Goal: Task Accomplishment & Management: Use online tool/utility

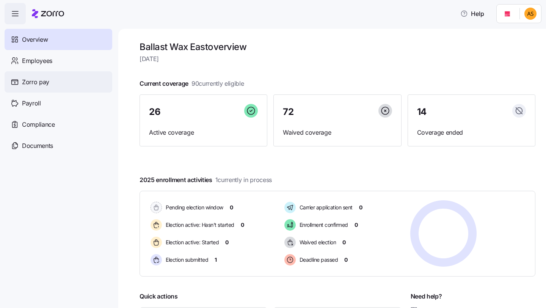
click at [38, 81] on span "Zorro pay" at bounding box center [35, 81] width 27 height 9
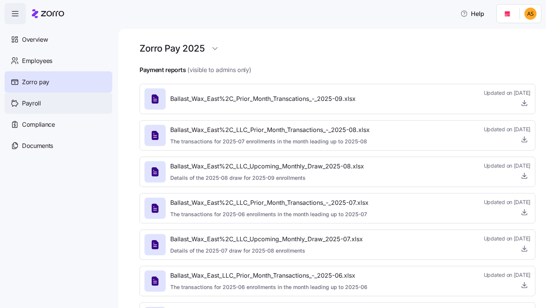
click at [34, 100] on span "Payroll" at bounding box center [31, 103] width 19 height 9
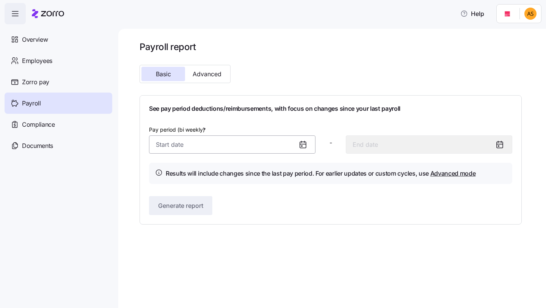
click at [192, 139] on input "Pay period (bi weekly) *" at bounding box center [232, 144] width 166 height 18
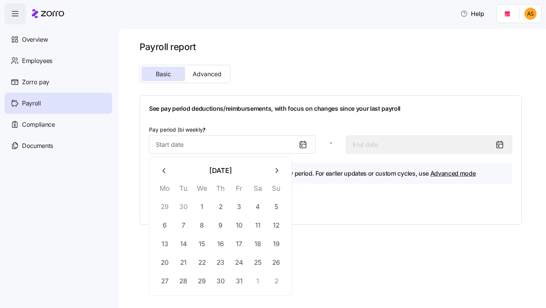
click at [165, 175] on button "button" at bounding box center [164, 170] width 18 height 18
click at [165, 260] on button "22" at bounding box center [165, 262] width 18 height 18
type input "[DATE]"
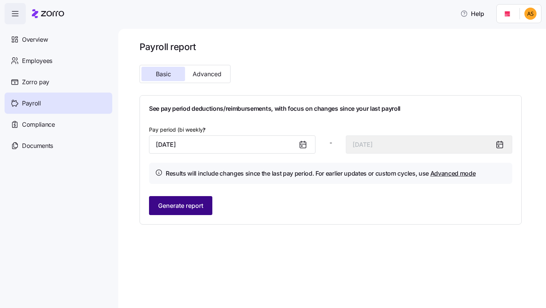
click at [199, 210] on span "Generate report" at bounding box center [180, 205] width 45 height 9
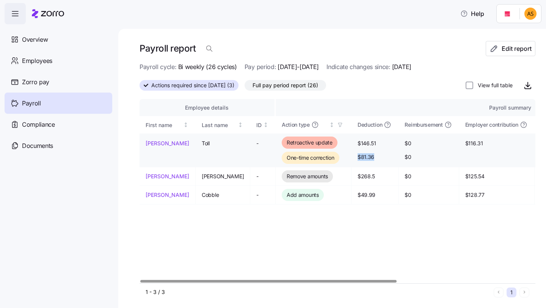
drag, startPoint x: 343, startPoint y: 157, endPoint x: 369, endPoint y: 157, distance: 26.9
click at [369, 157] on td "$146.51 $81.36" at bounding box center [374, 150] width 47 height 34
copy span "$81.36"
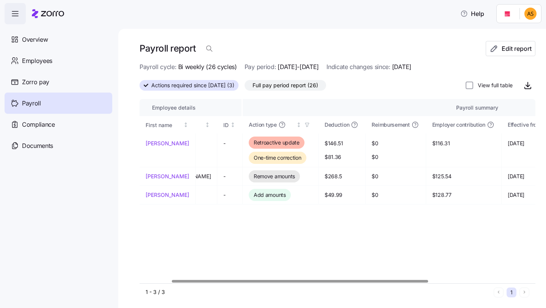
click at [300, 280] on div at bounding box center [337, 280] width 396 height 5
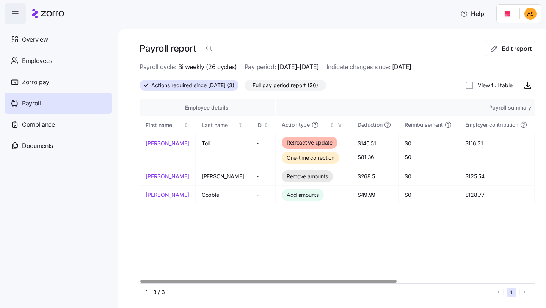
click at [201, 280] on div at bounding box center [268, 281] width 256 height 3
click at [343, 250] on div "Employee details Payroll summary First name Last name ID Action type Deduction …" at bounding box center [337, 191] width 396 height 185
click at [504, 48] on span "Edit report" at bounding box center [516, 48] width 30 height 9
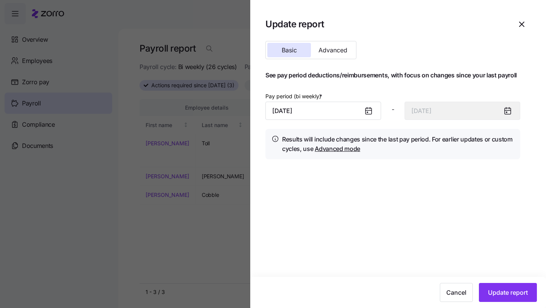
click at [367, 112] on icon at bounding box center [368, 111] width 6 height 6
click at [303, 106] on input "[DATE]" at bounding box center [323, 111] width 116 height 18
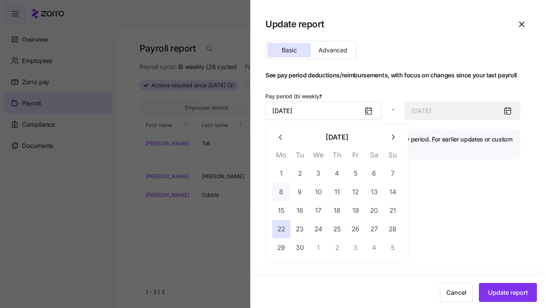
click at [286, 190] on button "8" at bounding box center [281, 192] width 18 height 18
type input "[DATE]"
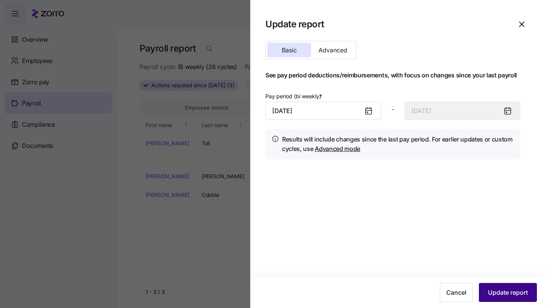
click at [504, 294] on span "Update report" at bounding box center [508, 292] width 40 height 9
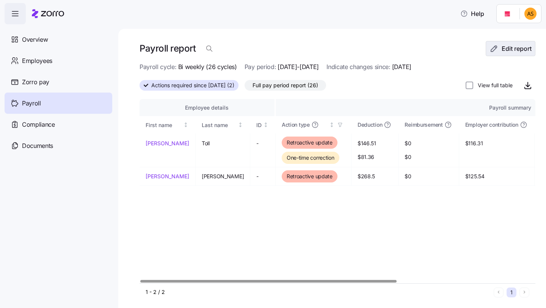
click at [491, 53] on button "Edit report" at bounding box center [510, 48] width 50 height 15
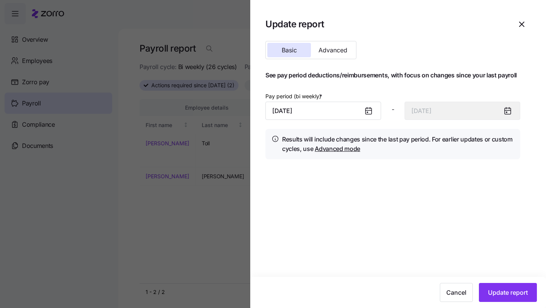
click at [363, 111] on div at bounding box center [371, 110] width 18 height 17
click at [369, 113] on icon at bounding box center [368, 111] width 6 height 6
click at [323, 111] on input "[DATE]" at bounding box center [323, 111] width 116 height 18
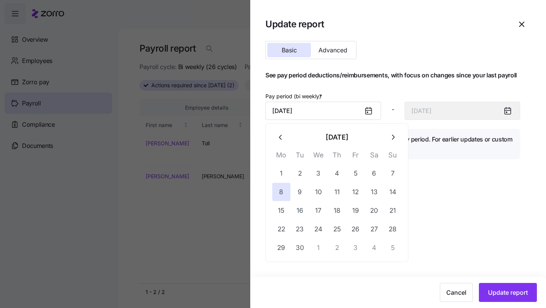
click at [281, 138] on icon "button" at bounding box center [281, 137] width 8 height 8
click at [282, 244] on button "25" at bounding box center [281, 247] width 18 height 18
type input "[DATE]"
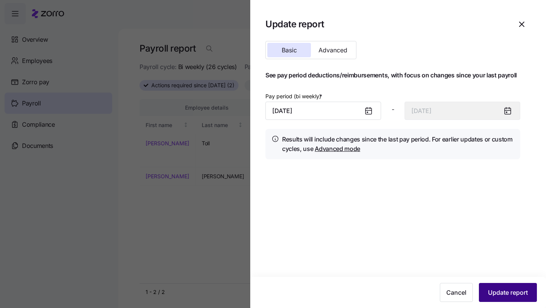
click at [505, 287] on button "Update report" at bounding box center [508, 292] width 58 height 19
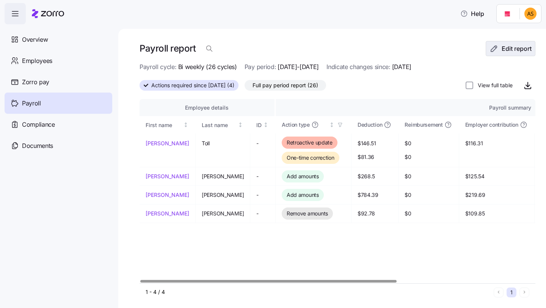
click at [499, 53] on button "Edit report" at bounding box center [510, 48] width 50 height 15
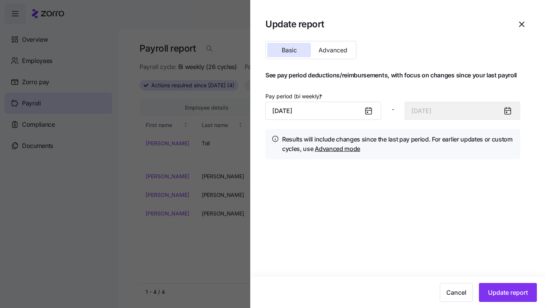
click at [369, 113] on icon at bounding box center [368, 111] width 6 height 6
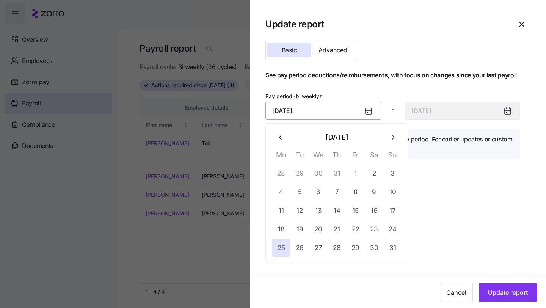
click at [353, 113] on input "[DATE]" at bounding box center [323, 111] width 116 height 18
click at [388, 136] on button "button" at bounding box center [392, 137] width 18 height 18
click at [280, 132] on button "button" at bounding box center [281, 137] width 18 height 18
click at [284, 230] on button "22" at bounding box center [281, 229] width 18 height 18
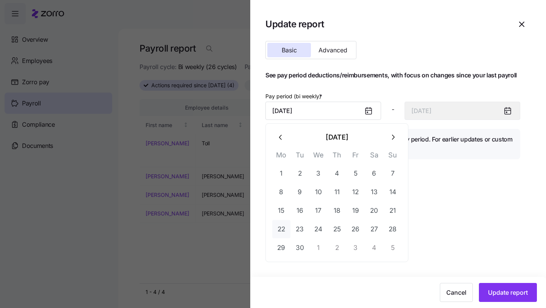
type input "[DATE]"
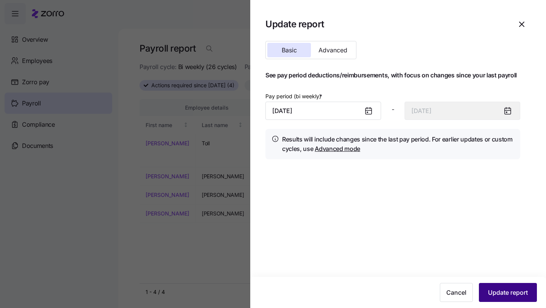
click at [520, 291] on span "Update report" at bounding box center [508, 292] width 40 height 9
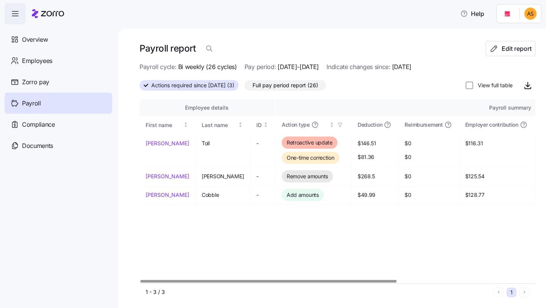
click at [80, 102] on div "Payroll" at bounding box center [59, 102] width 108 height 21
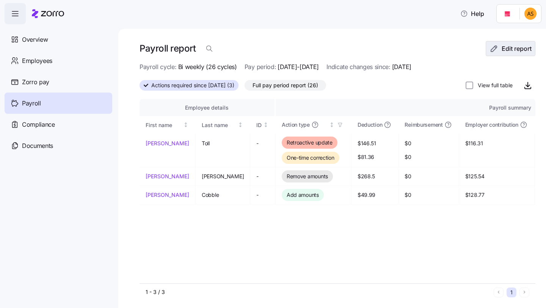
click at [489, 47] on icon "button" at bounding box center [493, 48] width 9 height 9
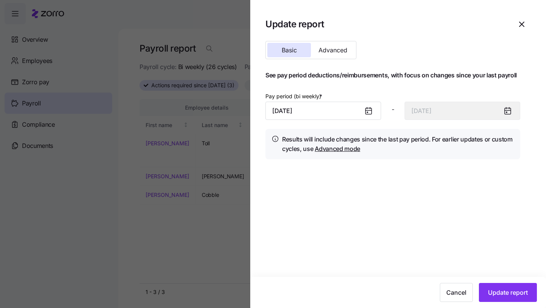
click at [368, 110] on icon at bounding box center [368, 110] width 6 height 0
click at [358, 114] on input "[DATE]" at bounding box center [323, 111] width 116 height 18
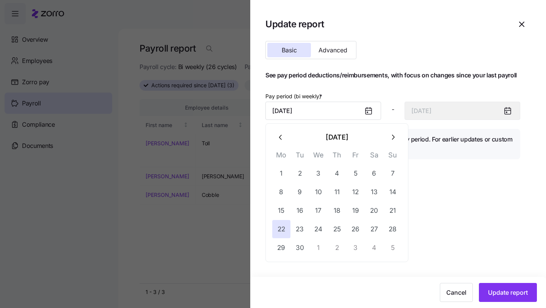
click at [398, 137] on button "button" at bounding box center [392, 137] width 18 height 18
click at [283, 191] on button "6" at bounding box center [281, 192] width 18 height 18
type input "[DATE]"
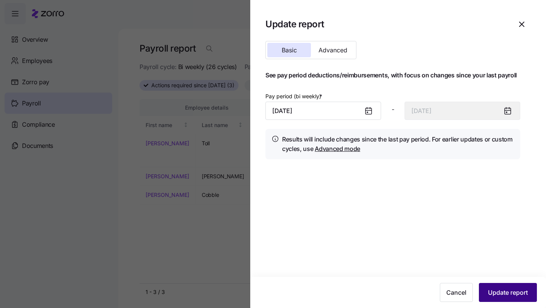
click at [507, 296] on span "Update report" at bounding box center [508, 292] width 40 height 9
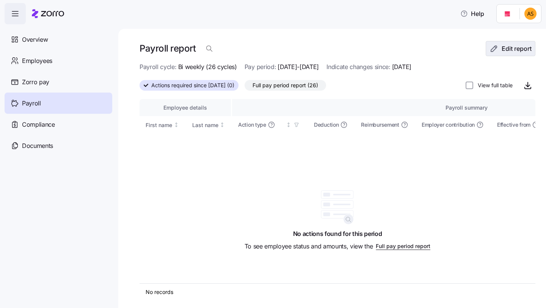
click at [504, 47] on span "Edit report" at bounding box center [516, 48] width 30 height 9
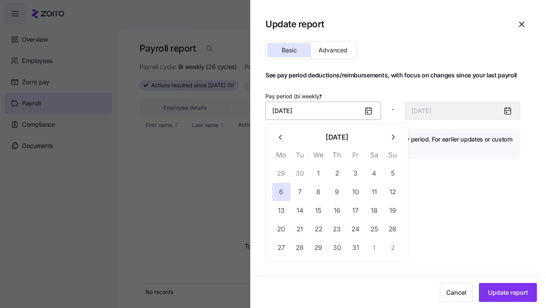
click at [355, 112] on input "[DATE]" at bounding box center [323, 111] width 116 height 18
click at [279, 224] on button "20" at bounding box center [281, 229] width 18 height 18
type input "[DATE]"
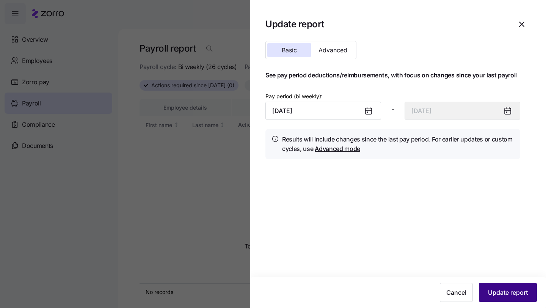
click at [516, 295] on span "Update report" at bounding box center [508, 292] width 40 height 9
